Goal: Find specific page/section: Find specific page/section

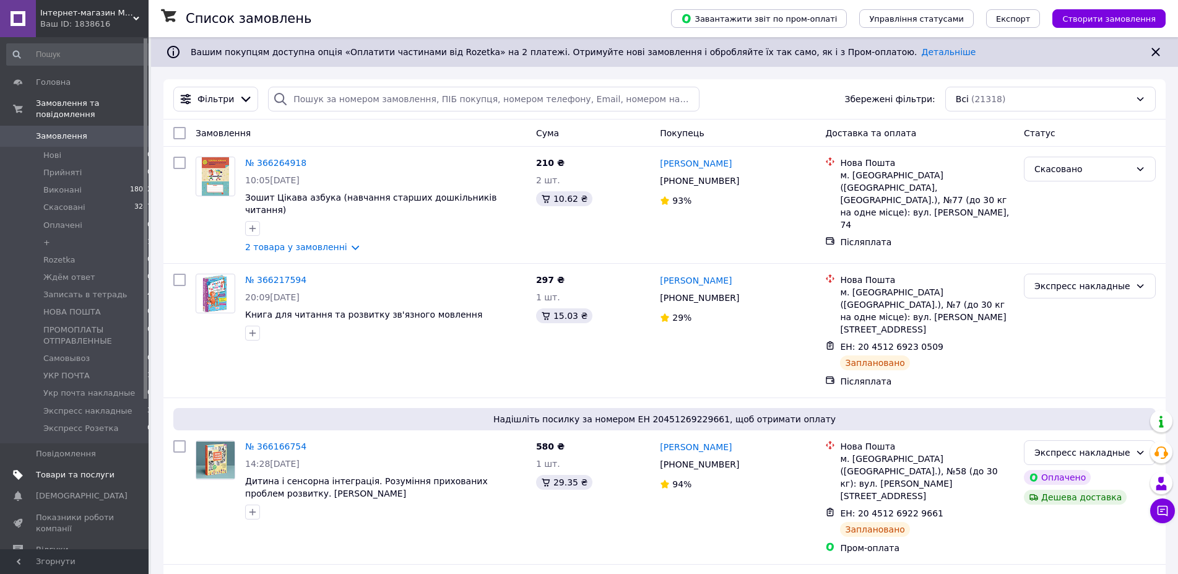
click at [73, 469] on span "Товари та послуги" at bounding box center [75, 474] width 79 height 11
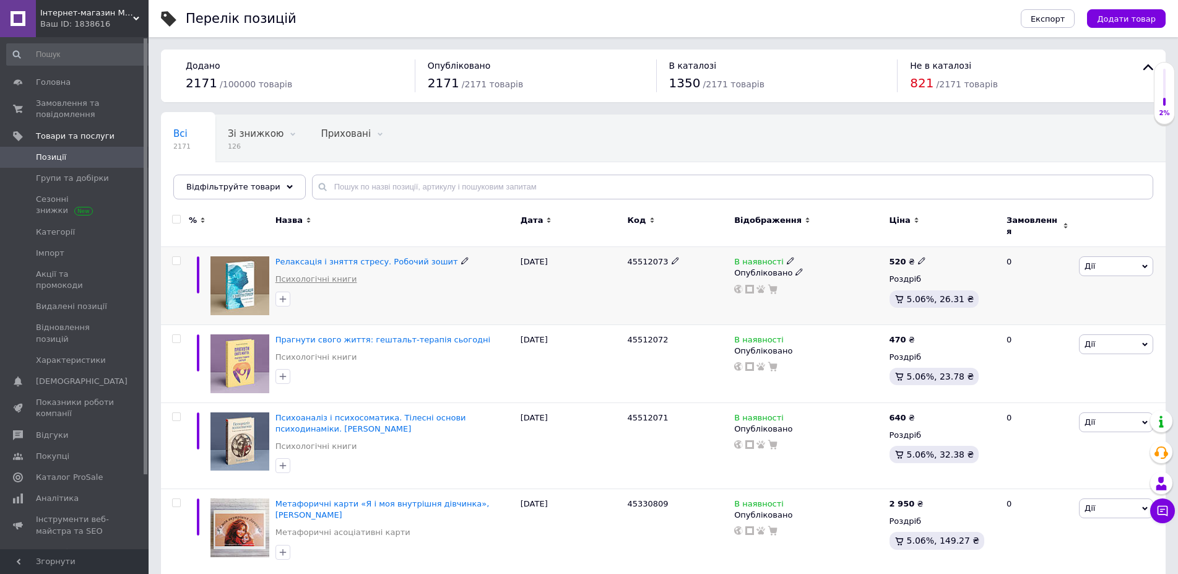
click at [316, 277] on link "Психологічні книги" at bounding box center [317, 279] width 82 height 11
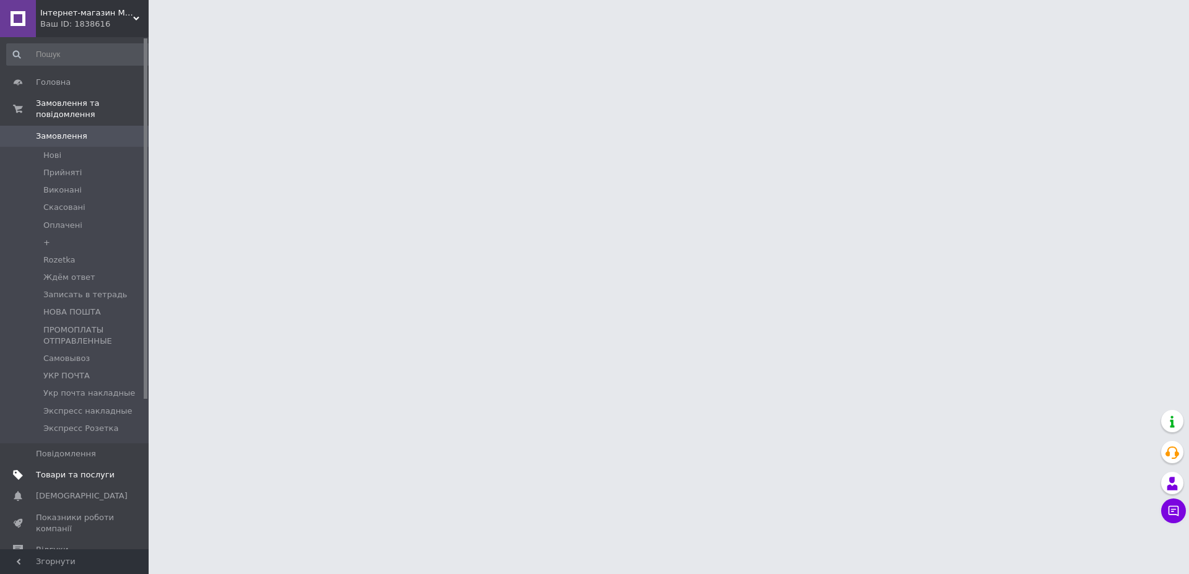
click at [68, 469] on span "Товари та послуги" at bounding box center [75, 474] width 79 height 11
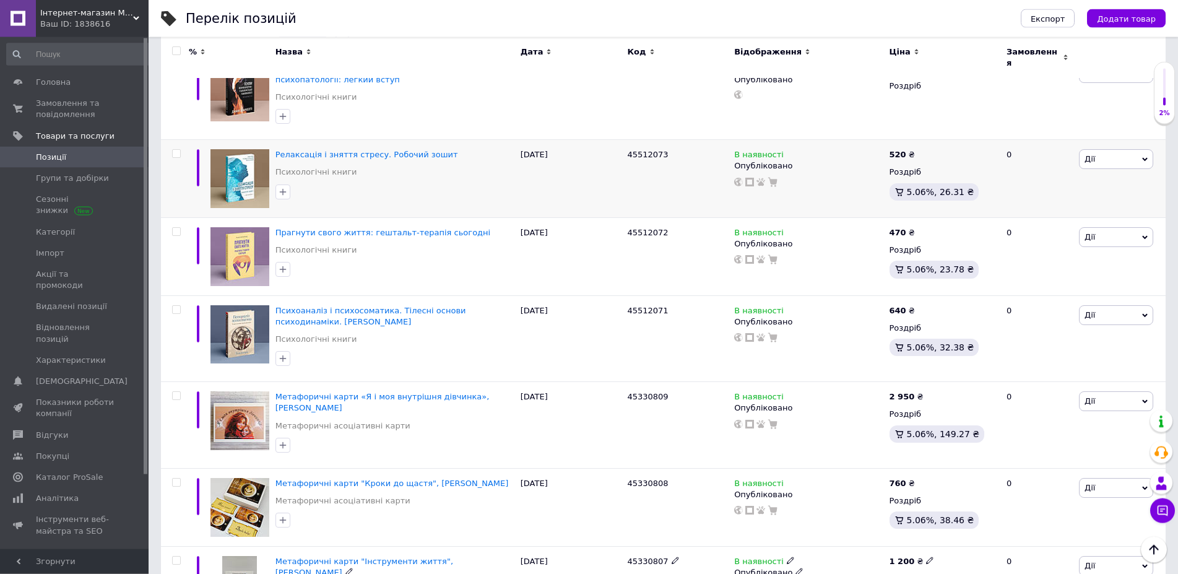
scroll to position [211, 0]
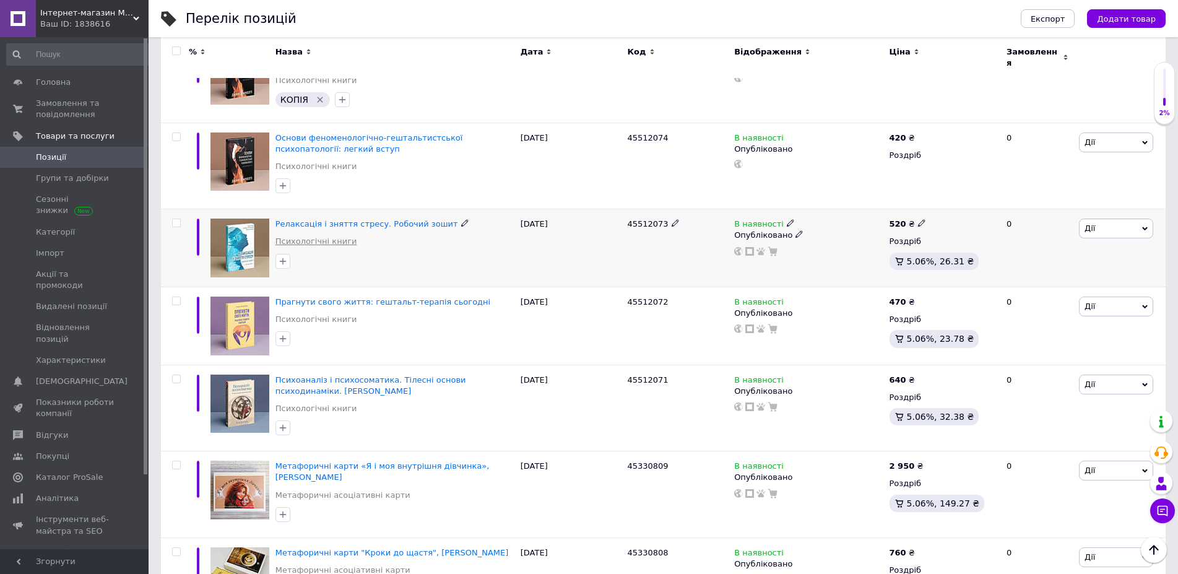
click at [324, 236] on link "Психологічні книги" at bounding box center [317, 241] width 82 height 11
